Goal: Transaction & Acquisition: Purchase product/service

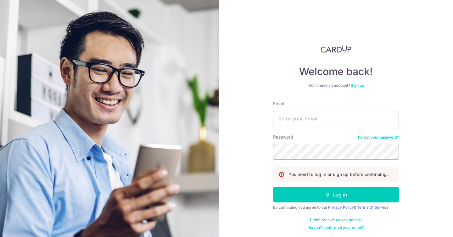
click at [310, 115] on input "Email" at bounding box center [336, 119] width 126 height 16
type input "benedictyhw@gmail.com"
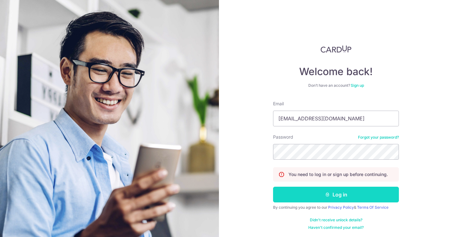
click at [325, 189] on button "Log in" at bounding box center [336, 195] width 126 height 16
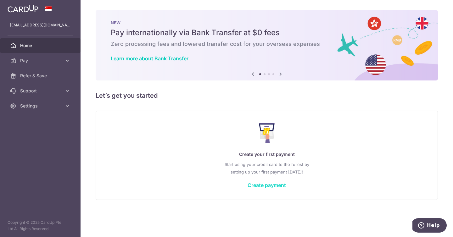
click at [263, 182] on link "Create payment" at bounding box center [267, 185] width 38 height 6
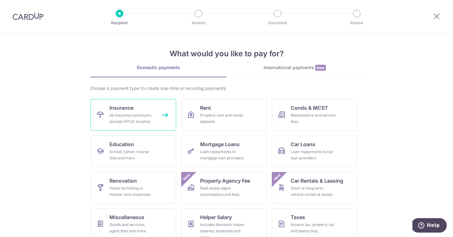
click at [151, 113] on div "All insurance premiums (except NTUC Income)" at bounding box center [132, 118] width 45 height 13
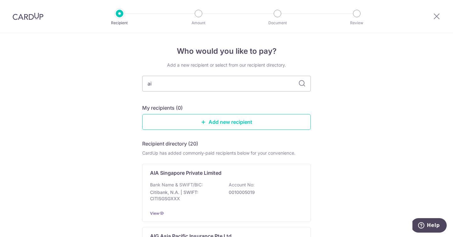
type input "aia"
click at [304, 82] on icon at bounding box center [302, 84] width 8 height 8
click at [277, 85] on input "aia" at bounding box center [226, 84] width 169 height 16
type input "a"
type input "AMERICAN"
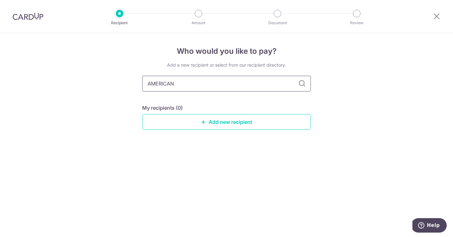
click at [295, 85] on input "AMERICAN" at bounding box center [226, 84] width 169 height 16
type input "AMERICA"
type input "AIA"
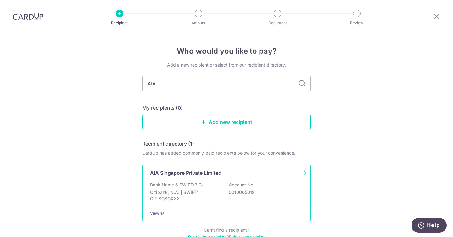
click at [240, 185] on p "Account No:" at bounding box center [242, 185] width 26 height 6
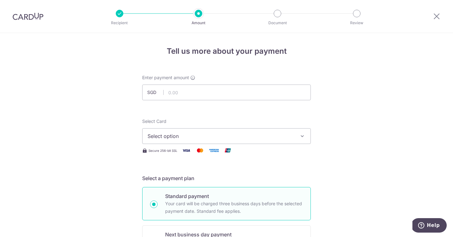
click at [259, 143] on button "Select option" at bounding box center [226, 136] width 169 height 16
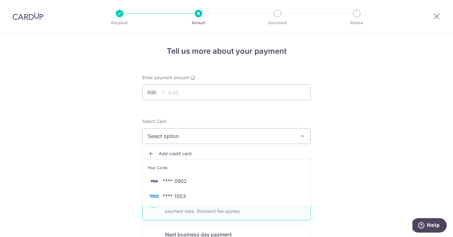
click at [254, 128] on button "Select option" at bounding box center [226, 136] width 169 height 16
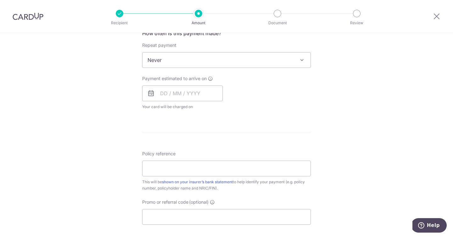
scroll to position [249, 0]
click at [223, 217] on input "Promo or referral code (optional)" at bounding box center [226, 215] width 169 height 16
paste input "OFF225"
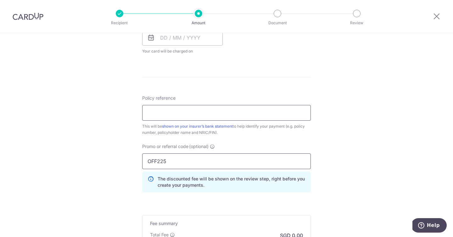
scroll to position [291, 0]
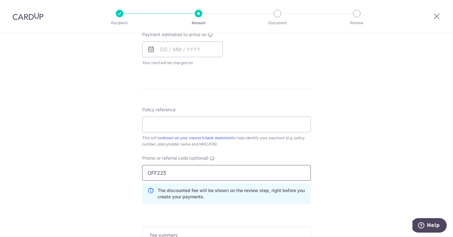
type input "OFF225"
click at [194, 128] on input "Policy reference" at bounding box center [226, 125] width 169 height 16
click at [214, 99] on form "Enter payment amount SGD Select Card Select option Add credit card Your Cards *…" at bounding box center [226, 46] width 169 height 527
drag, startPoint x: 144, startPoint y: 145, endPoint x: 182, endPoint y: 145, distance: 38.1
click at [182, 145] on div "This will be shown on your insurer’s bank statement to help identify your payme…" at bounding box center [226, 141] width 169 height 13
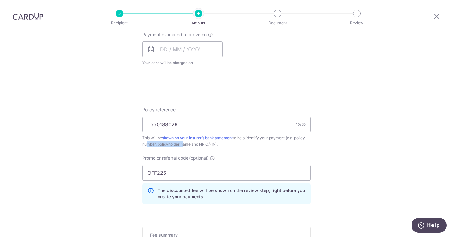
click at [182, 145] on div "This will be shown on your insurer’s bank statement to help identify your payme…" at bounding box center [226, 141] width 169 height 13
click at [208, 123] on input "L550188029" at bounding box center [226, 125] width 169 height 16
type input "L550188029, YU HAOWEI BENEDICT"
click at [212, 105] on form "Enter payment amount SGD Select Card Select option Add credit card Your Cards *…" at bounding box center [226, 46] width 169 height 527
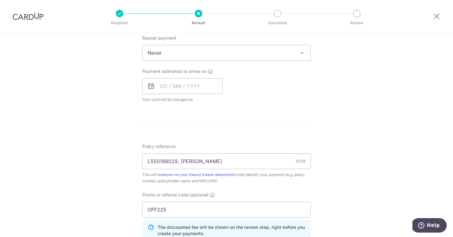
scroll to position [253, 0]
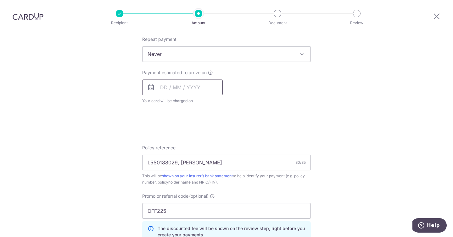
click at [187, 88] on input "text" at bounding box center [182, 88] width 81 height 16
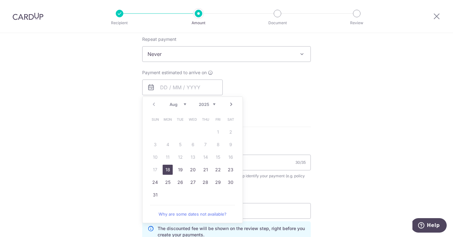
click at [111, 89] on div "Tell us more about your payment Enter payment amount SGD Select Card Select opt…" at bounding box center [226, 79] width 453 height 598
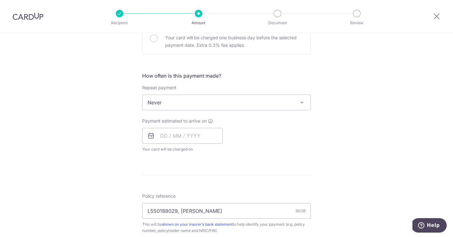
scroll to position [202, 0]
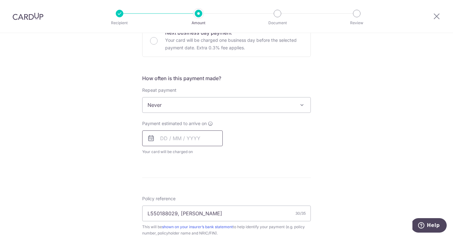
click at [179, 144] on input "text" at bounding box center [182, 139] width 81 height 16
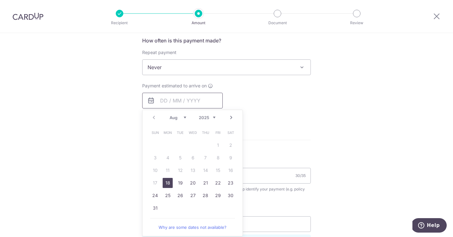
scroll to position [240, 0]
click at [168, 183] on link "18" at bounding box center [168, 183] width 10 height 10
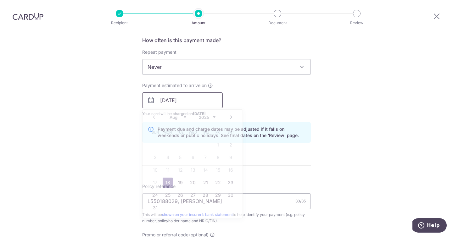
click at [203, 103] on input "[DATE]" at bounding box center [182, 101] width 81 height 16
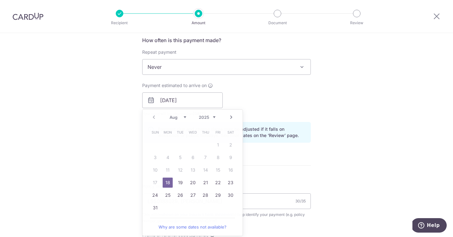
click at [210, 83] on label "Payment estimated to arrive on" at bounding box center [177, 85] width 71 height 6
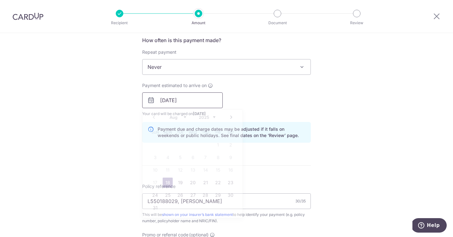
click at [204, 101] on input "[DATE]" at bounding box center [182, 101] width 81 height 16
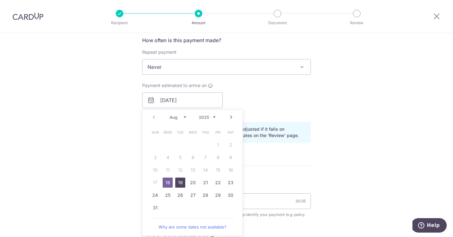
click at [179, 187] on link "19" at bounding box center [180, 183] width 10 height 10
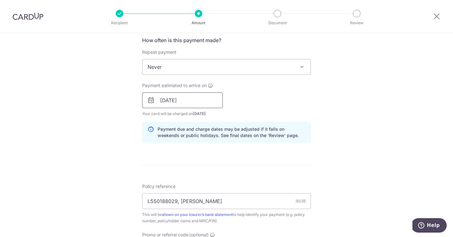
click at [201, 97] on input "19/08/2025" at bounding box center [182, 101] width 81 height 16
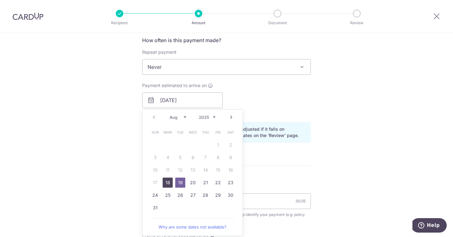
click at [169, 180] on link "18" at bounding box center [168, 183] width 10 height 10
type input "[DATE]"
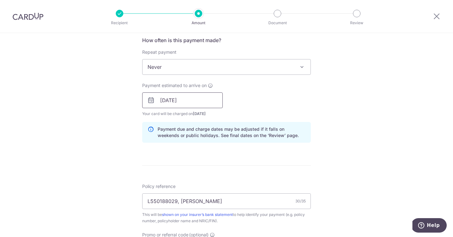
click at [205, 102] on input "[DATE]" at bounding box center [182, 101] width 81 height 16
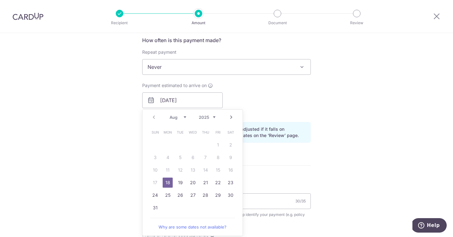
click at [255, 93] on div "Payment estimated to arrive on 18/08/2025 Prev Next Aug Sep Oct Nov Dec 2025 20…" at bounding box center [227, 99] width 176 height 35
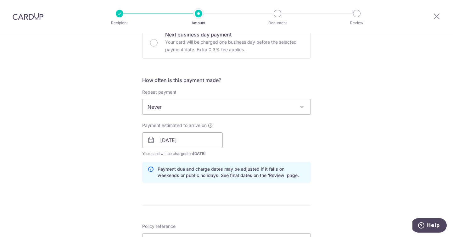
scroll to position [200, 0]
click at [252, 110] on span "Never" at bounding box center [227, 107] width 168 height 15
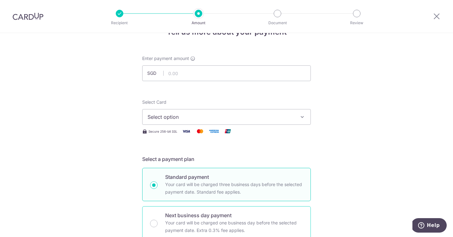
scroll to position [0, 0]
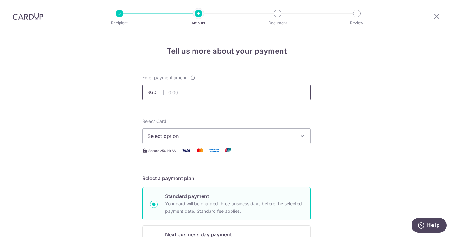
click at [207, 94] on input "text" at bounding box center [226, 93] width 169 height 16
type input "1,658.28"
click at [220, 132] on button "Select option" at bounding box center [226, 136] width 169 height 16
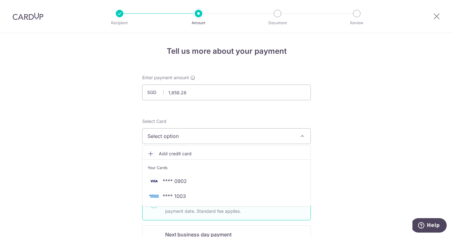
click at [205, 149] on link "Add credit card" at bounding box center [227, 153] width 168 height 11
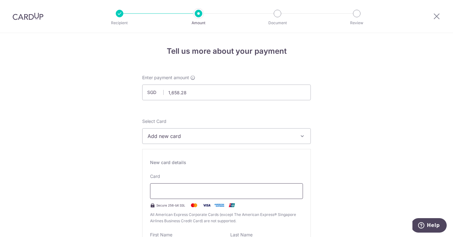
scroll to position [115, 0]
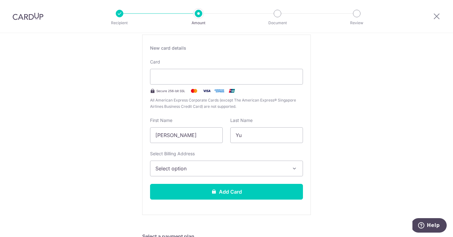
click at [188, 170] on span "Select option" at bounding box center [221, 169] width 131 height 8
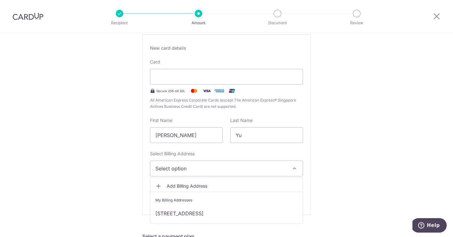
click at [197, 171] on span "Select option" at bounding box center [221, 169] width 131 height 8
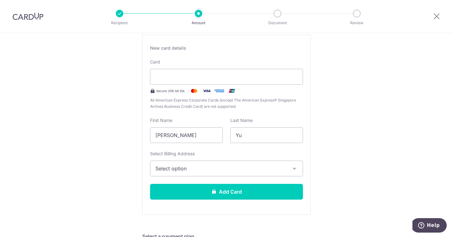
click at [197, 171] on span "Select option" at bounding box center [221, 169] width 131 height 8
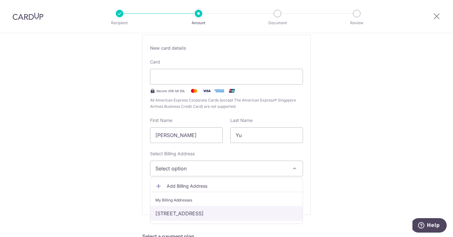
click at [201, 212] on link "[STREET_ADDRESS]" at bounding box center [226, 213] width 152 height 15
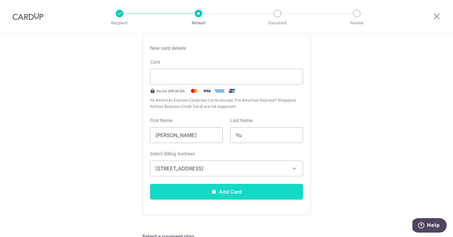
click at [248, 197] on button "Add Card" at bounding box center [226, 192] width 153 height 16
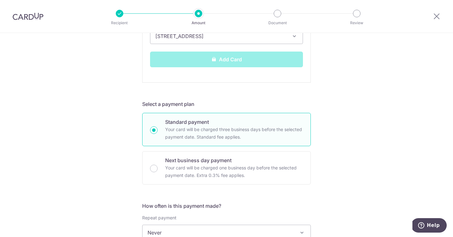
scroll to position [266, 0]
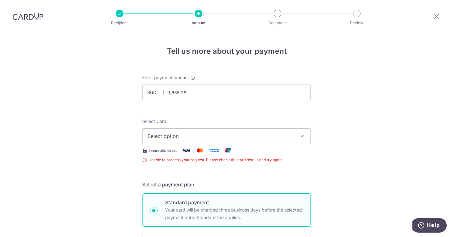
click at [240, 140] on span "Select option" at bounding box center [221, 137] width 147 height 8
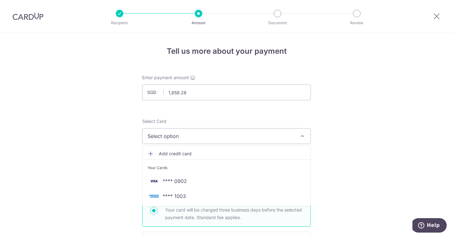
click at [217, 154] on span "Add credit card" at bounding box center [232, 154] width 147 height 6
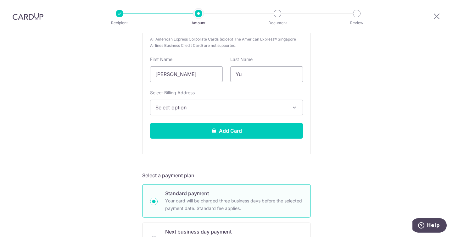
scroll to position [175, 0]
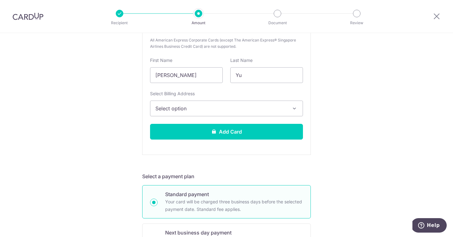
click at [260, 141] on div "New card details Card Secure 256-bit SSL All American Express Corporate Cards (…" at bounding box center [226, 65] width 169 height 181
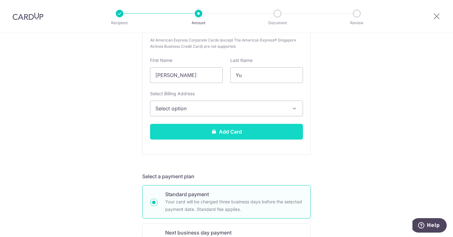
click at [260, 139] on button "Add Card" at bounding box center [226, 132] width 153 height 16
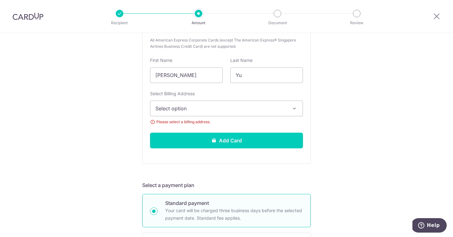
click at [245, 108] on span "Select option" at bounding box center [221, 109] width 131 height 8
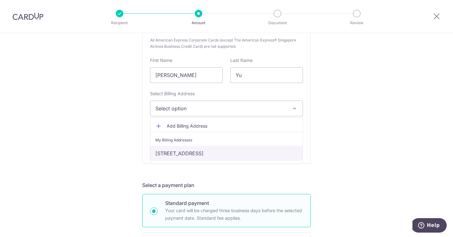
click at [231, 153] on link "[STREET_ADDRESS]" at bounding box center [226, 153] width 152 height 15
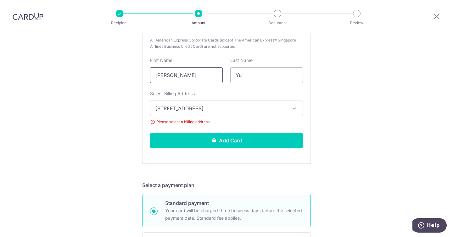
click at [192, 79] on input "[PERSON_NAME]" at bounding box center [186, 75] width 73 height 16
click at [186, 55] on div "New card details Card Secure 256-bit SSL All American Express Corporate Cards (…" at bounding box center [226, 69] width 169 height 189
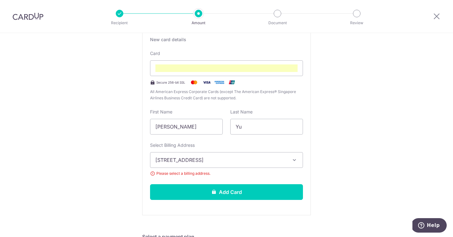
scroll to position [122, 0]
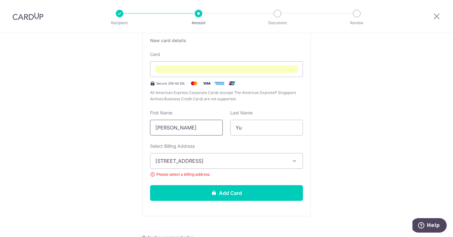
click at [192, 128] on input "[PERSON_NAME]" at bounding box center [186, 128] width 73 height 16
click at [252, 130] on input "Yu" at bounding box center [266, 128] width 73 height 16
click at [194, 131] on input "text" at bounding box center [186, 128] width 73 height 16
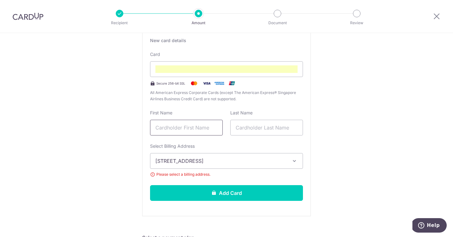
click at [160, 133] on input "text" at bounding box center [186, 128] width 73 height 16
type input "HAOWEI BENEDICT"
type input "YU"
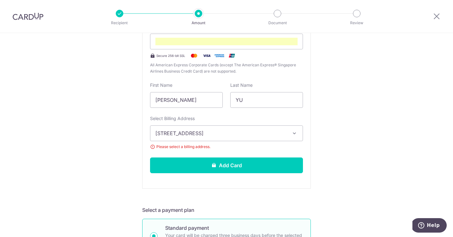
scroll to position [159, 0]
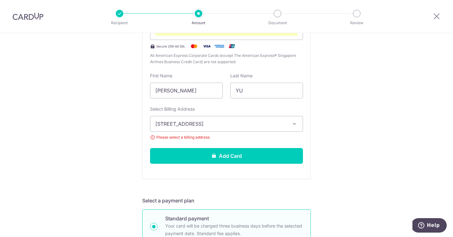
click at [252, 125] on span "[STREET_ADDRESS]" at bounding box center [221, 124] width 131 height 8
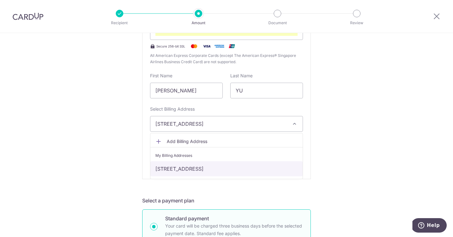
click at [236, 166] on link "[STREET_ADDRESS]" at bounding box center [226, 168] width 152 height 15
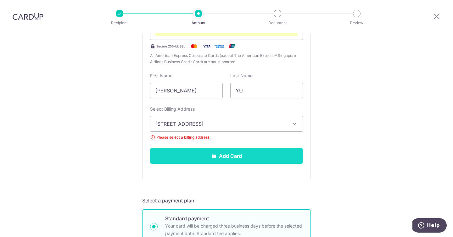
click at [239, 157] on button "Add Card" at bounding box center [226, 156] width 153 height 16
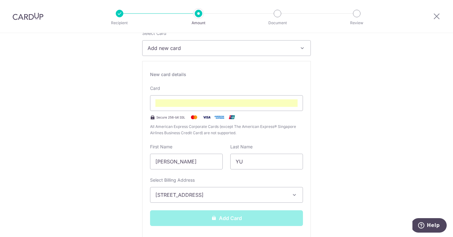
scroll to position [93, 0]
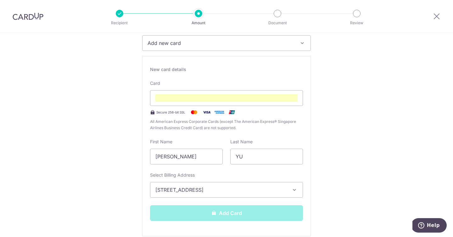
click at [277, 192] on span "[STREET_ADDRESS]" at bounding box center [221, 190] width 131 height 8
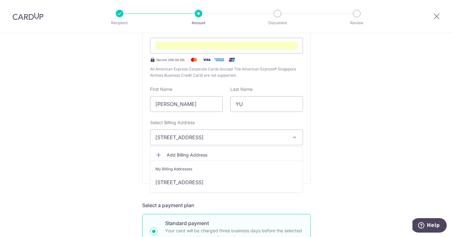
scroll to position [159, 0]
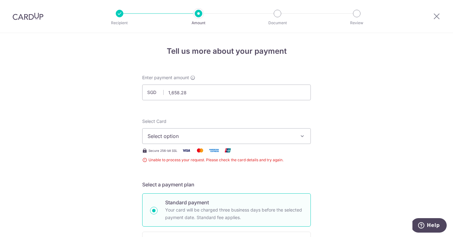
click at [213, 142] on button "Select option" at bounding box center [226, 136] width 169 height 16
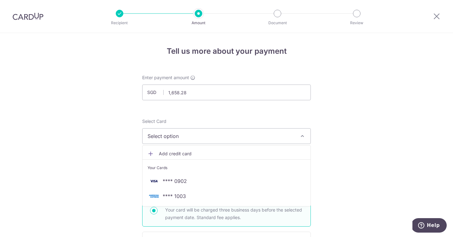
click at [202, 151] on span "Add credit card" at bounding box center [232, 154] width 147 height 6
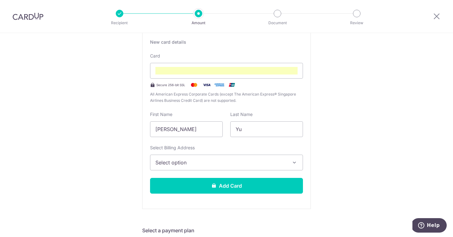
scroll to position [121, 0]
click at [220, 166] on span "Select option" at bounding box center [221, 163] width 131 height 8
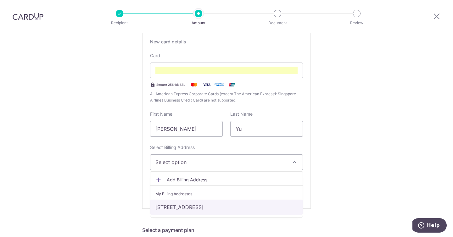
click at [221, 209] on link "[STREET_ADDRESS]" at bounding box center [226, 207] width 152 height 15
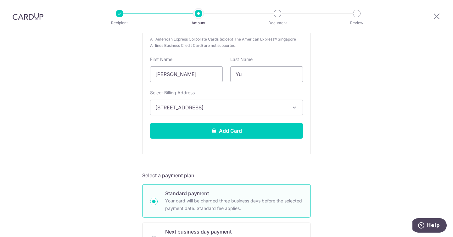
scroll to position [176, 0]
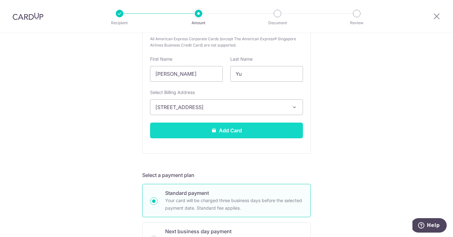
click at [268, 136] on button "Add Card" at bounding box center [226, 131] width 153 height 16
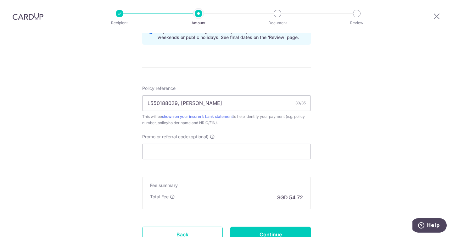
scroll to position [502, 0]
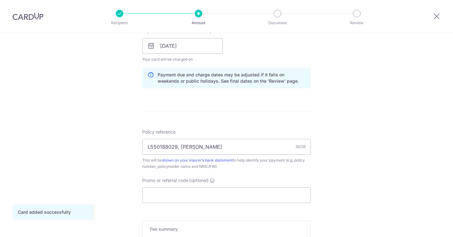
scroll to position [296, 0]
click at [254, 205] on form "Enter payment amount SGD 1,658.28 1658.28 Card added successfully Select Card *…" at bounding box center [226, 41] width 169 height 524
click at [258, 197] on input "Promo or referral code (optional)" at bounding box center [226, 195] width 169 height 16
paste input "OFF225"
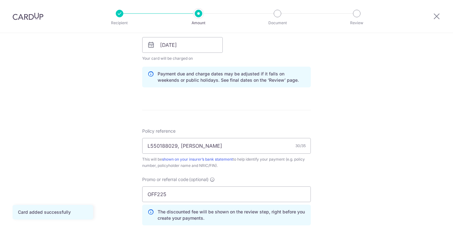
click at [358, 187] on div "Tell us more about your payment Enter payment amount SGD 1,658.28 1658.28 Card …" at bounding box center [226, 49] width 453 height 624
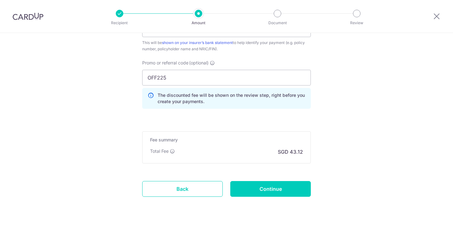
scroll to position [399, 0]
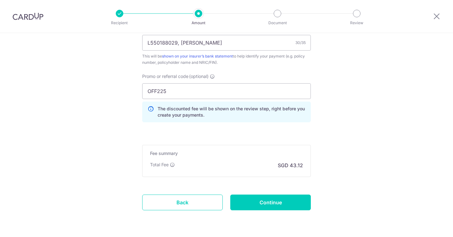
drag, startPoint x: 178, startPoint y: 95, endPoint x: 143, endPoint y: 90, distance: 35.3
click at [143, 89] on input "OFF225" at bounding box center [226, 91] width 169 height 16
paste input "MILELION"
type input "MILELION"
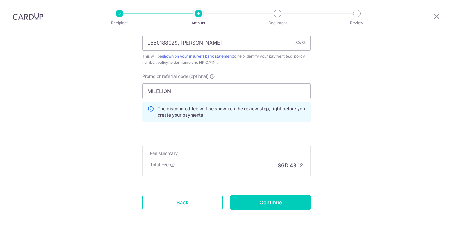
click at [284, 158] on div "Fee summary Base fee Extend fee Next-day fee Total Fee SGD 43.12" at bounding box center [226, 161] width 169 height 32
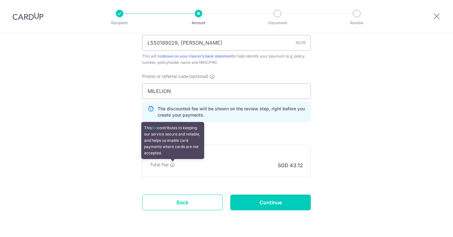
click at [171, 165] on icon at bounding box center [172, 164] width 5 height 5
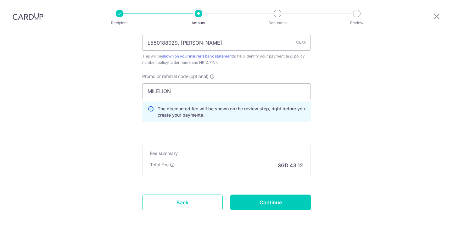
click at [188, 93] on input "MILELION" at bounding box center [226, 91] width 169 height 16
click at [215, 150] on h5 "Fee summary" at bounding box center [226, 153] width 153 height 6
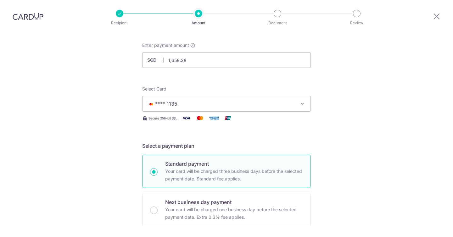
scroll to position [0, 0]
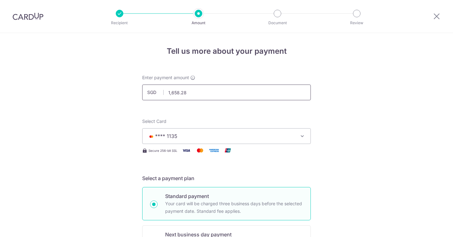
click at [216, 93] on input "1,658.28" at bounding box center [226, 93] width 169 height 16
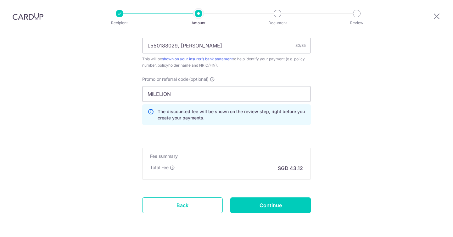
scroll to position [419, 0]
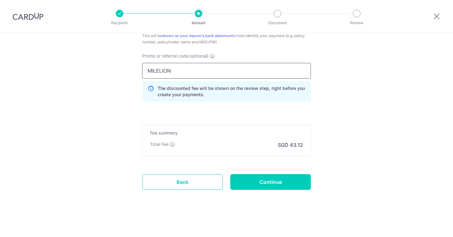
click at [205, 73] on input "MILELION" at bounding box center [226, 71] width 169 height 16
type input "1,658.28"
click at [215, 99] on div "The discounted fee will be shown on the review step, right before you create yo…" at bounding box center [226, 91] width 169 height 21
click at [204, 180] on link "Back" at bounding box center [182, 182] width 81 height 16
click at [220, 71] on input "Promo or referral code (optional)" at bounding box center [226, 71] width 169 height 16
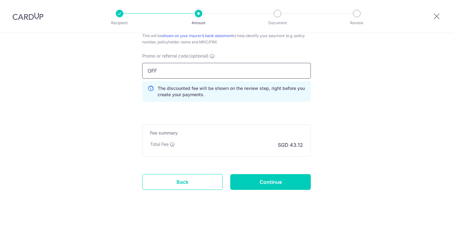
paste input "MILELION"
type input "OFF MILELION"
type input "o"
click at [183, 73] on input "OFF225" at bounding box center [226, 71] width 169 height 16
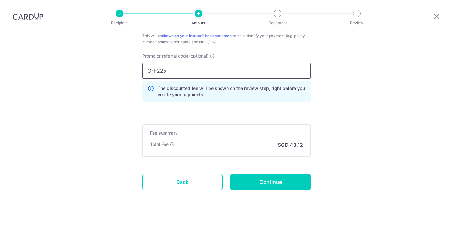
click at [183, 73] on input "OFF225" at bounding box center [226, 71] width 169 height 16
paste input "MILELION"
type input "MILELION"
click at [170, 99] on div "The discounted fee will be shown on the review step, right before you create yo…" at bounding box center [226, 91] width 169 height 21
click at [237, 143] on div "Total Fee SGD 43.12" at bounding box center [226, 145] width 153 height 8
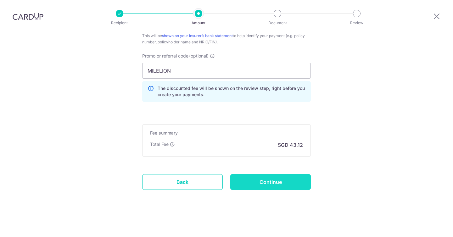
click at [267, 178] on input "Continue" at bounding box center [270, 182] width 81 height 16
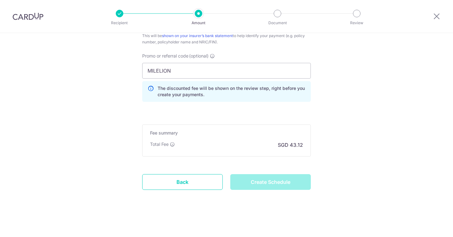
type input "Create Schedule"
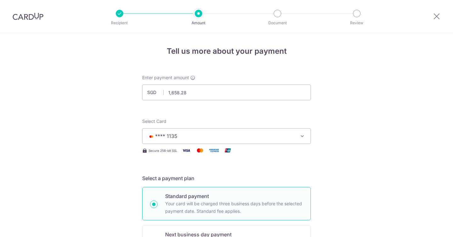
scroll to position [374, 0]
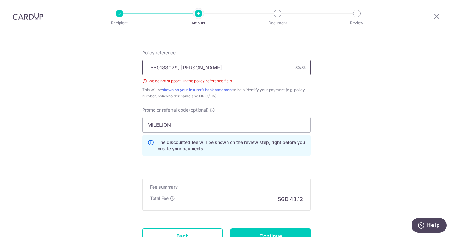
drag, startPoint x: 195, startPoint y: 69, endPoint x: 252, endPoint y: 68, distance: 57.6
click at [253, 68] on input "L550188029, [PERSON_NAME]" at bounding box center [226, 68] width 169 height 16
click at [180, 67] on input "L550188029, [PERSON_NAME]" at bounding box center [226, 68] width 169 height 16
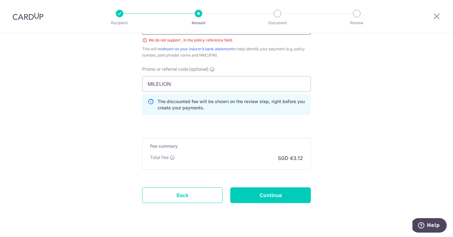
scroll to position [415, 0]
type input "L550188029 [PERSON_NAME]"
click at [278, 197] on input "Continue" at bounding box center [270, 195] width 81 height 16
type input "Create Schedule"
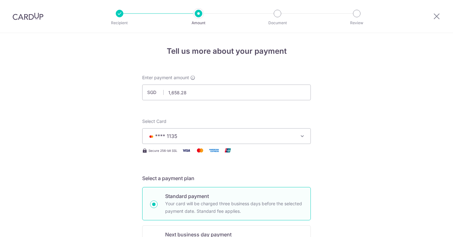
scroll to position [428, 0]
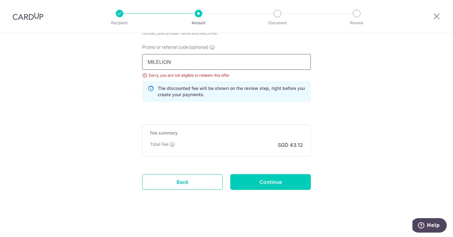
click at [199, 64] on input "MILELION" at bounding box center [226, 62] width 169 height 16
type input "OFF225"
click at [200, 104] on div "Promo or referral code (optional) OFF225 Sorry, you are not eligible to redeem …" at bounding box center [227, 75] width 176 height 63
click at [264, 182] on input "Continue" at bounding box center [270, 182] width 81 height 16
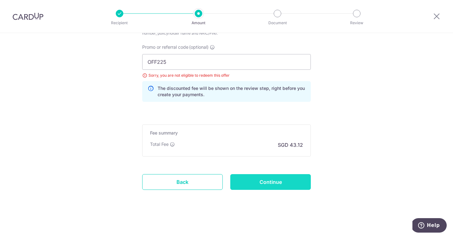
type input "Update Schedule"
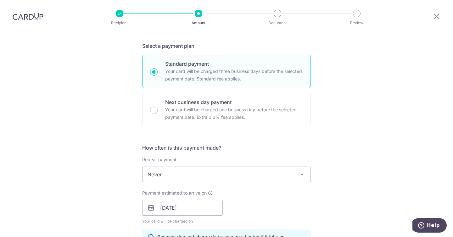
scroll to position [0, 0]
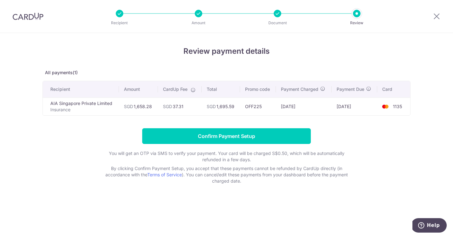
drag, startPoint x: 223, startPoint y: 109, endPoint x: 261, endPoint y: 109, distance: 37.8
click at [261, 109] on tr "AIA Singapore Private Limited Insurance SGD 1,658.28 SGD 37.31 SGD 1,695.59 OFF…" at bounding box center [227, 107] width 368 height 18
click at [261, 109] on td "OFF225" at bounding box center [258, 107] width 36 height 18
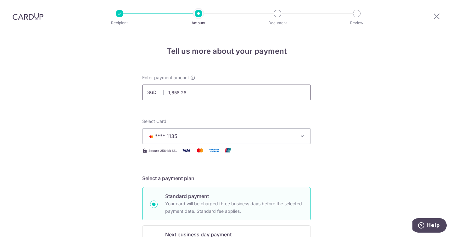
click at [247, 90] on input "1,658.28" at bounding box center [226, 93] width 169 height 16
click at [246, 134] on span "**** 1135" at bounding box center [221, 137] width 147 height 8
type input "1,658.28"
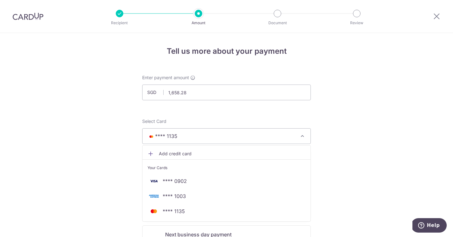
click at [246, 134] on span "**** 1135" at bounding box center [221, 137] width 147 height 8
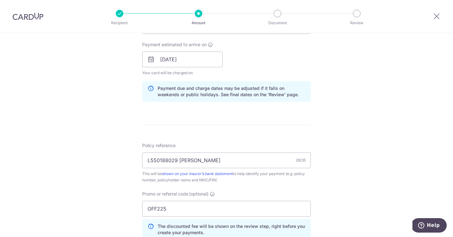
scroll to position [283, 0]
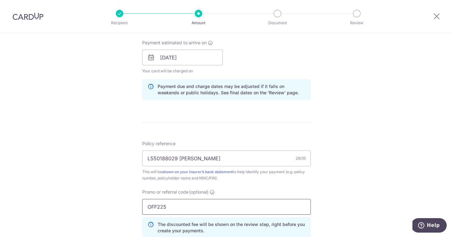
click at [201, 207] on input "OFF225" at bounding box center [226, 207] width 169 height 16
paste input "SETHISFY"
type input "SETHISFY"
click at [267, 184] on div "Policy reference L550188029 YU HAOWEI BENEDICT 29/35 This will be shown on your…" at bounding box center [226, 192] width 169 height 103
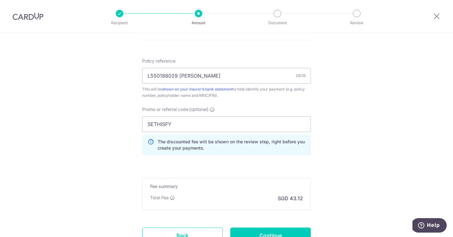
scroll to position [391, 0]
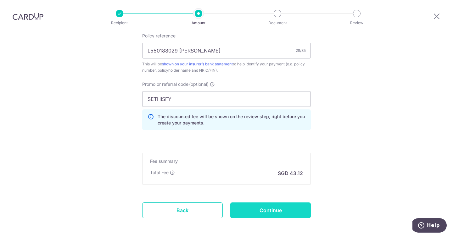
click at [275, 208] on input "Continue" at bounding box center [270, 211] width 81 height 16
type input "Update Schedule"
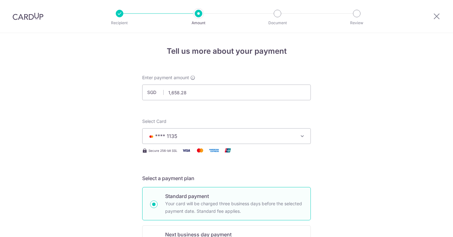
scroll to position [428, 0]
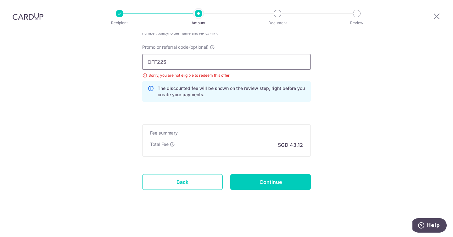
click at [193, 63] on input "OFF225" at bounding box center [226, 62] width 169 height 16
paste input "SETHISFY"
type input "SETHISFY"
click at [278, 190] on input "Continue" at bounding box center [270, 182] width 81 height 16
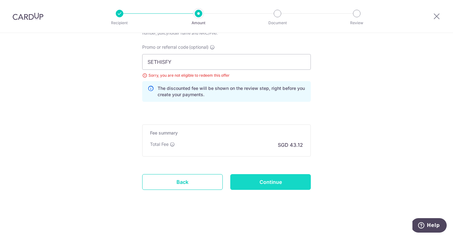
type input "Update Schedule"
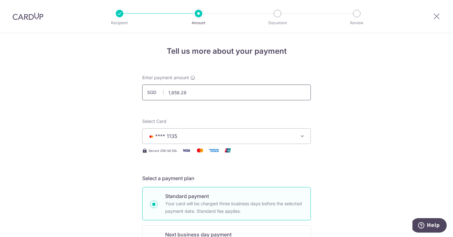
click at [171, 92] on input "1,658.28" at bounding box center [226, 93] width 169 height 16
click at [173, 92] on input "1,658.28" at bounding box center [226, 93] width 169 height 16
click at [180, 93] on input "1,658.28" at bounding box center [226, 93] width 169 height 16
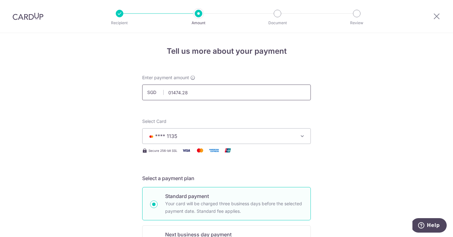
click at [169, 93] on input "01474.28" at bounding box center [226, 93] width 169 height 16
type input "1,474.00"
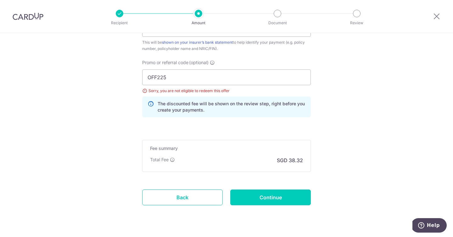
scroll to position [418, 0]
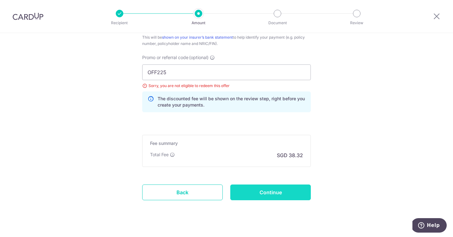
click at [270, 189] on input "Continue" at bounding box center [270, 193] width 81 height 16
type input "Update Schedule"
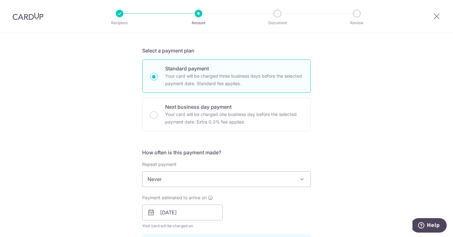
scroll to position [428, 0]
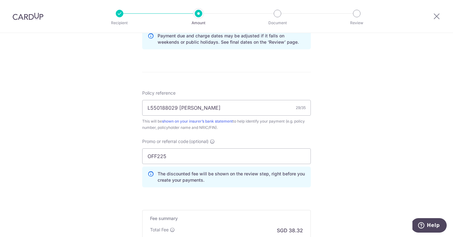
scroll to position [334, 0]
click at [169, 107] on input "L550188029 YU HAOWEI BENEDICT" at bounding box center [226, 107] width 169 height 16
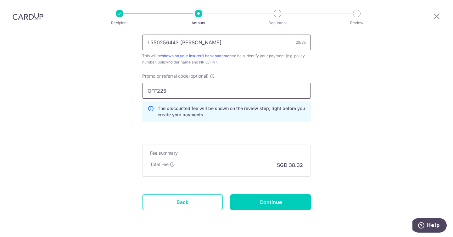
scroll to position [401, 0]
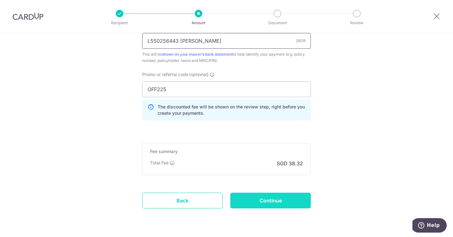
type input "L550256443 YU HAOWEI BENEDICT"
click at [292, 205] on input "Continue" at bounding box center [270, 201] width 81 height 16
type input "Update Schedule"
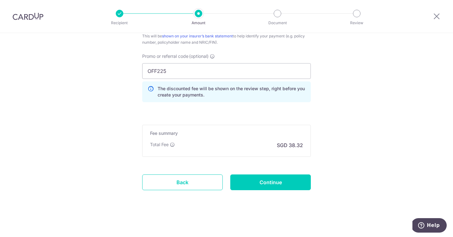
scroll to position [419, 0]
click at [287, 189] on input "Continue" at bounding box center [270, 182] width 81 height 16
type input "Update Schedule"
click at [184, 68] on input "OFF225" at bounding box center [226, 71] width 169 height 16
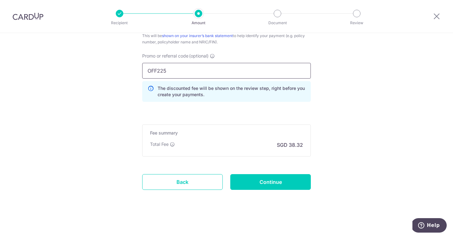
paste input "YEAPFREE"
type input "YEAPFREE"
click at [278, 186] on input "Continue" at bounding box center [270, 182] width 81 height 16
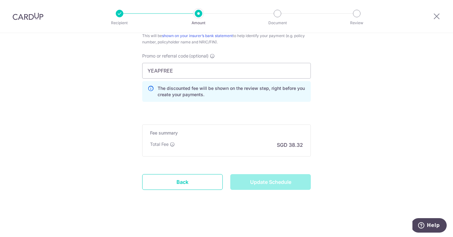
type input "Update Schedule"
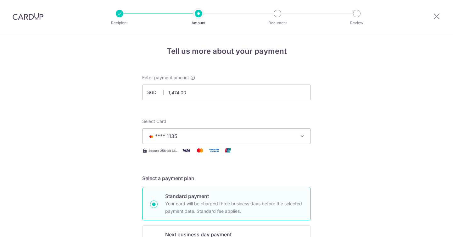
scroll to position [428, 0]
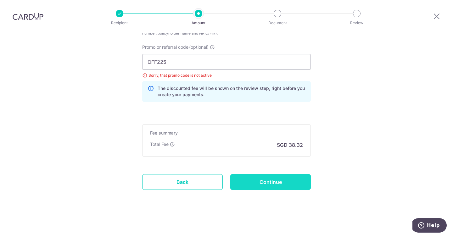
click at [297, 185] on input "Continue" at bounding box center [270, 182] width 81 height 16
type input "Update Schedule"
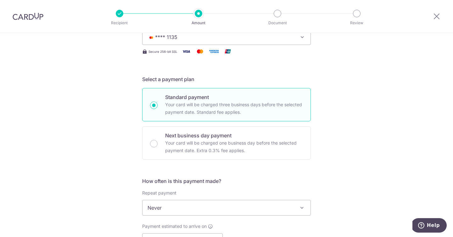
scroll to position [30, 0]
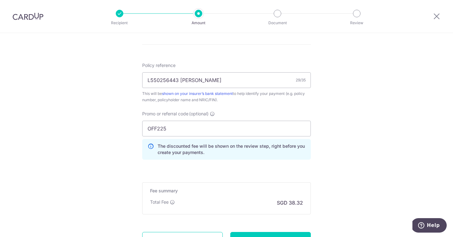
scroll to position [419, 0]
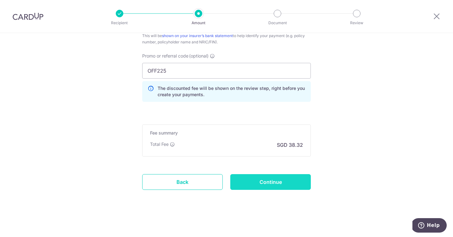
click at [287, 186] on input "Continue" at bounding box center [270, 182] width 81 height 16
type input "Update Schedule"
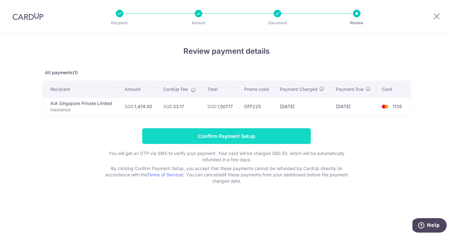
click at [280, 137] on input "Confirm Payment Setup" at bounding box center [226, 136] width 169 height 16
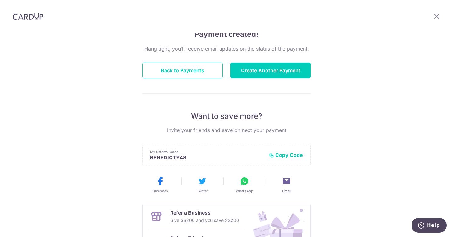
scroll to position [114, 0]
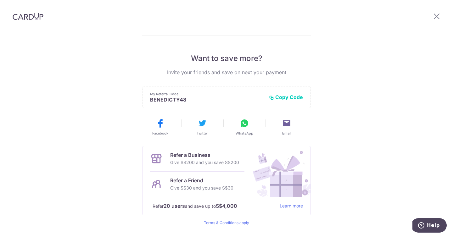
click at [287, 97] on button "Copy Code" at bounding box center [286, 97] width 34 height 6
drag, startPoint x: 185, startPoint y: 164, endPoint x: 231, endPoint y: 165, distance: 46.0
click at [232, 165] on p "Give S$200 and you save S$200" at bounding box center [204, 163] width 69 height 8
click at [123, 172] on div "Payment created! Hang tight, you’ll receive email updates on the status of the …" at bounding box center [226, 87] width 453 height 336
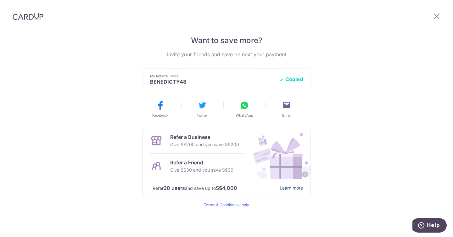
click at [285, 189] on link "Learn more" at bounding box center [291, 188] width 23 height 8
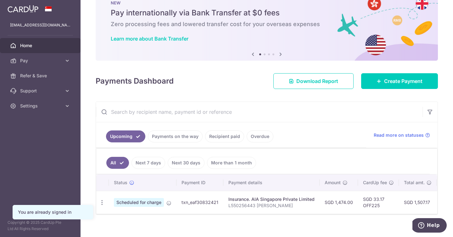
scroll to position [27, 0]
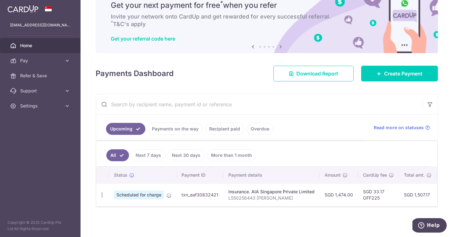
click at [150, 194] on span "Scheduled for charge" at bounding box center [139, 195] width 50 height 9
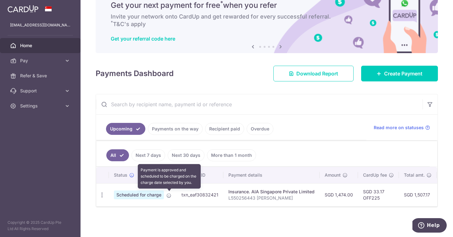
click at [170, 198] on icon at bounding box center [169, 195] width 5 height 5
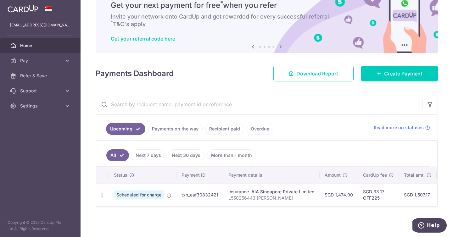
click at [303, 203] on td "Insurance. AIA Singapore Private Limited L550256443 [PERSON_NAME]" at bounding box center [271, 195] width 96 height 23
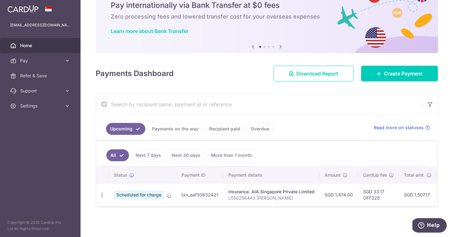
drag, startPoint x: 287, startPoint y: 196, endPoint x: 209, endPoint y: 196, distance: 78.7
click at [209, 196] on tr "Update payment Cancel payment Scheduled for charge txn_eaf30832421 Insurance. A…" at bounding box center [329, 195] width 467 height 23
click at [209, 196] on td "txn_eaf30832421" at bounding box center [200, 195] width 47 height 23
drag, startPoint x: 230, startPoint y: 197, endPoint x: 300, endPoint y: 198, distance: 69.6
click at [300, 197] on p "L550256443 [PERSON_NAME]" at bounding box center [272, 198] width 86 height 6
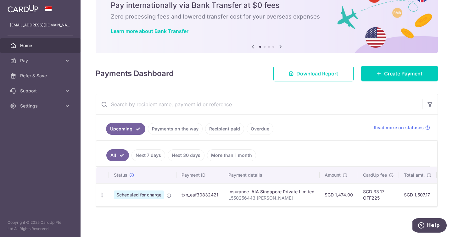
click at [300, 198] on p "L550256443 [PERSON_NAME]" at bounding box center [272, 198] width 86 height 6
drag, startPoint x: 308, startPoint y: 199, endPoint x: 227, endPoint y: 197, distance: 81.2
click at [227, 197] on td "Insurance. AIA Singapore Private Limited L550256443 [PERSON_NAME]" at bounding box center [271, 195] width 96 height 23
drag, startPoint x: 367, startPoint y: 193, endPoint x: 386, endPoint y: 206, distance: 22.4
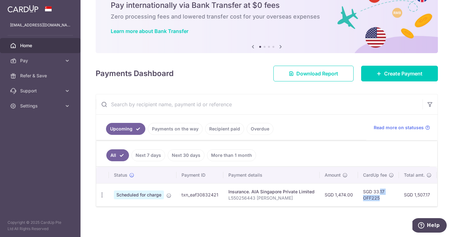
click at [386, 206] on td "SGD 33.17 OFF225" at bounding box center [378, 195] width 41 height 23
click at [393, 76] on span "Create Payment" at bounding box center [403, 74] width 38 height 8
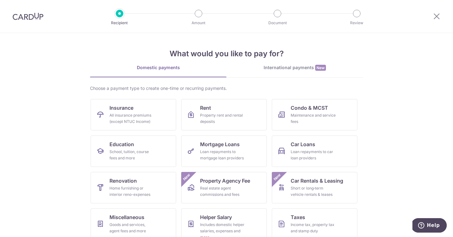
click at [407, 135] on section "What would you like to pay for? Domestic payments International payments New Ch…" at bounding box center [226, 135] width 453 height 204
click at [436, 20] on div at bounding box center [437, 16] width 33 height 33
click at [437, 14] on icon at bounding box center [437, 16] width 8 height 8
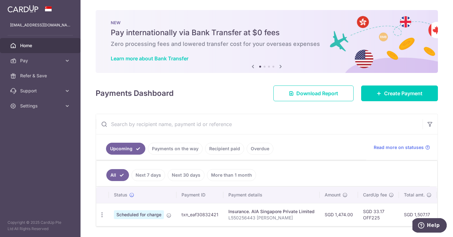
click at [281, 65] on icon at bounding box center [281, 67] width 8 height 8
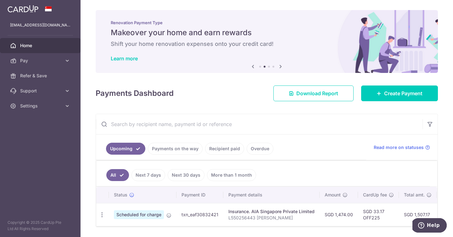
click at [281, 65] on icon at bounding box center [281, 67] width 8 height 8
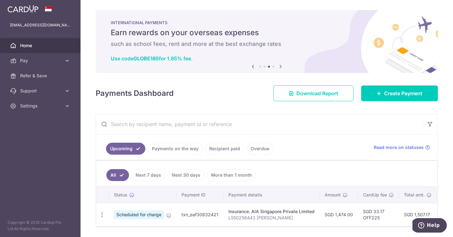
click at [281, 65] on icon at bounding box center [281, 67] width 8 height 8
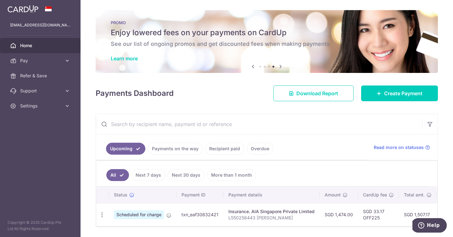
click at [281, 65] on icon at bounding box center [281, 67] width 8 height 8
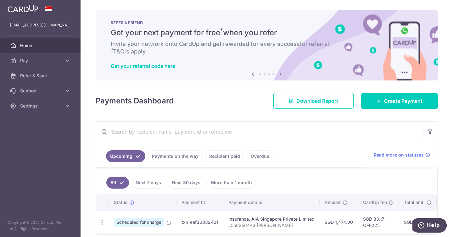
click at [282, 73] on icon at bounding box center [281, 74] width 8 height 8
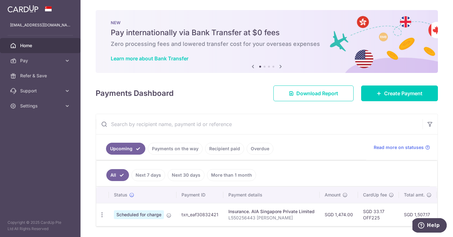
click at [281, 66] on icon at bounding box center [281, 67] width 8 height 8
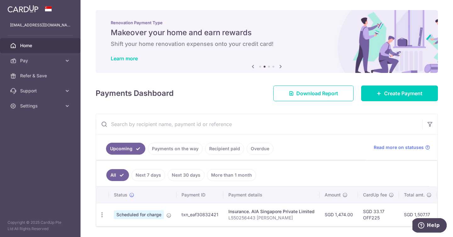
click at [281, 66] on icon at bounding box center [281, 67] width 8 height 8
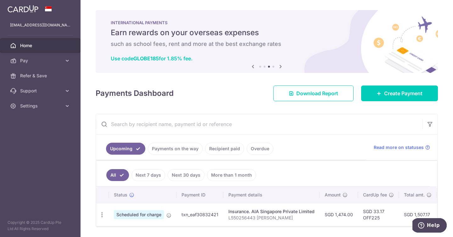
click at [282, 66] on icon at bounding box center [281, 67] width 8 height 8
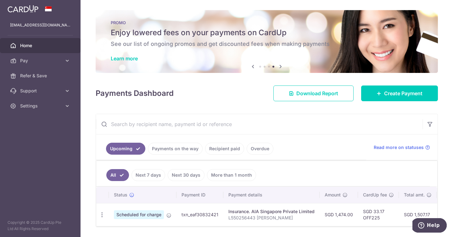
click at [282, 66] on icon at bounding box center [281, 67] width 8 height 8
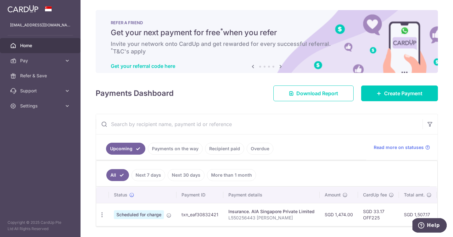
click at [282, 66] on div "NEW Pay internationally via Bank Transfer at $0 fees Zero processing fees and l…" at bounding box center [267, 41] width 342 height 63
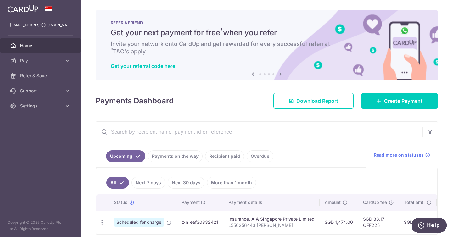
click at [281, 73] on icon at bounding box center [281, 74] width 8 height 8
